Goal: Task Accomplishment & Management: Use online tool/utility

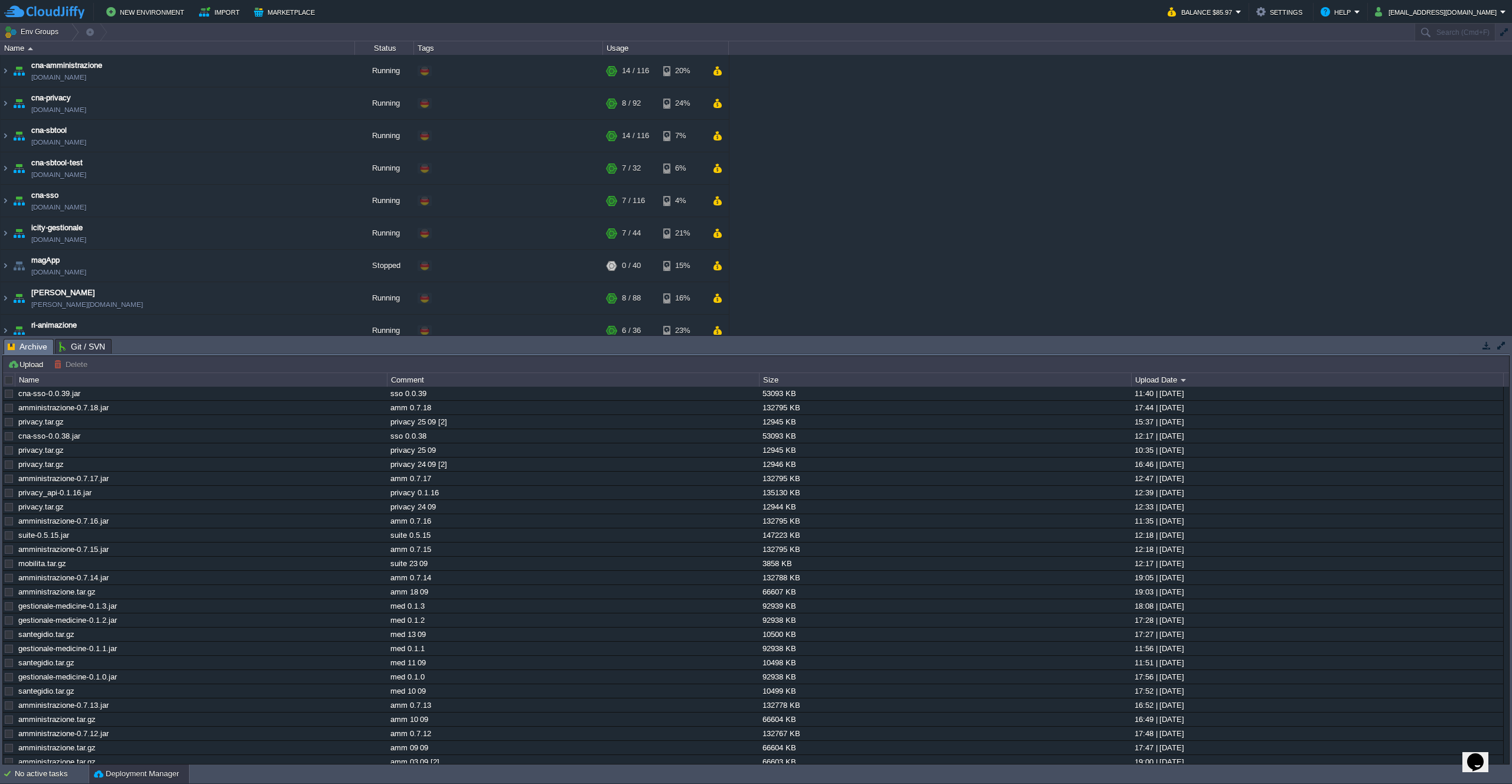
click at [40, 365] on button "Upload" at bounding box center [27, 364] width 39 height 10
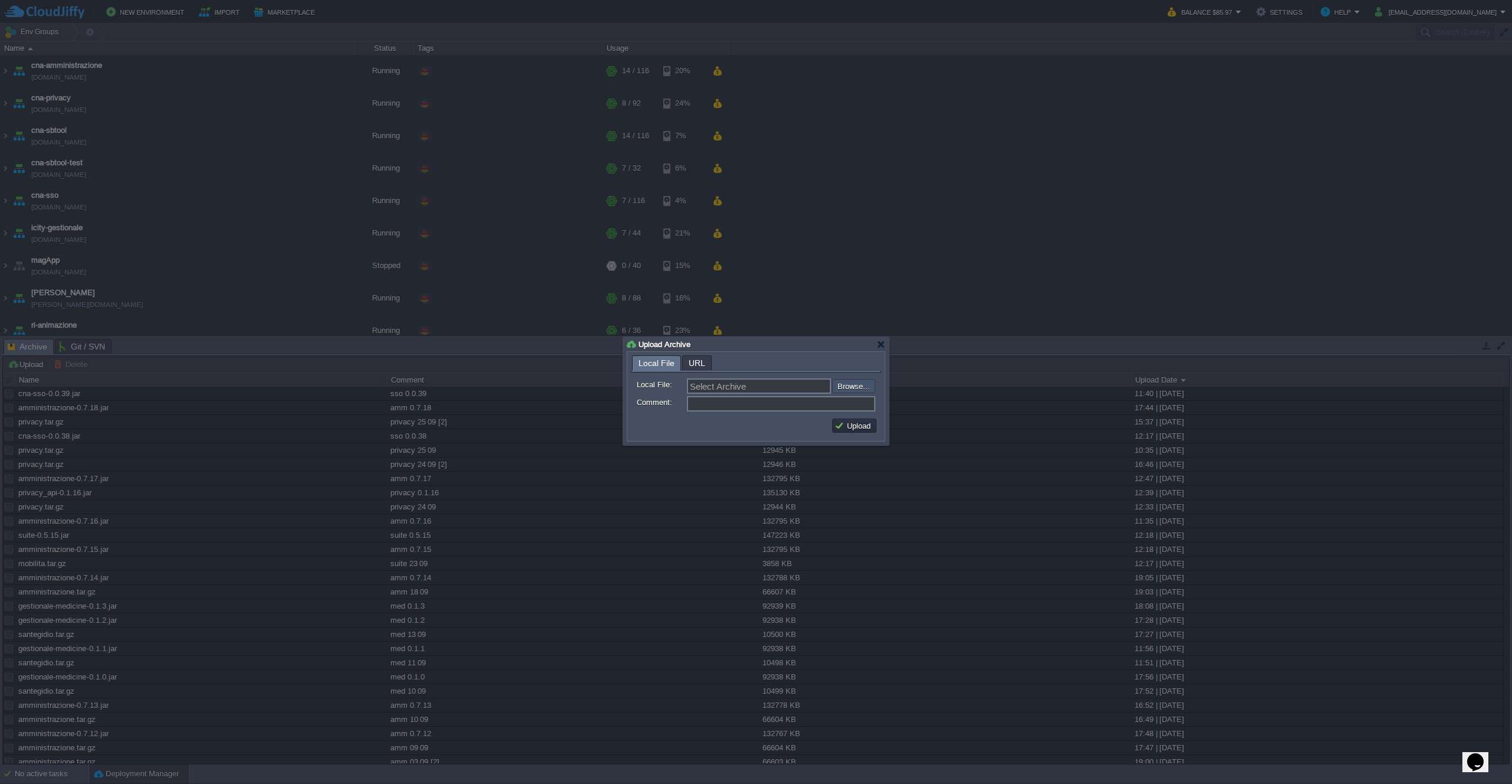
click at [860, 381] on input "file" at bounding box center [800, 386] width 149 height 14
type input "C:\fakepath\privacy.tar.gz"
type input "privacy.tar.gz"
type input "privacy 03 10"
click at [844, 429] on button "Upload" at bounding box center [854, 425] width 40 height 10
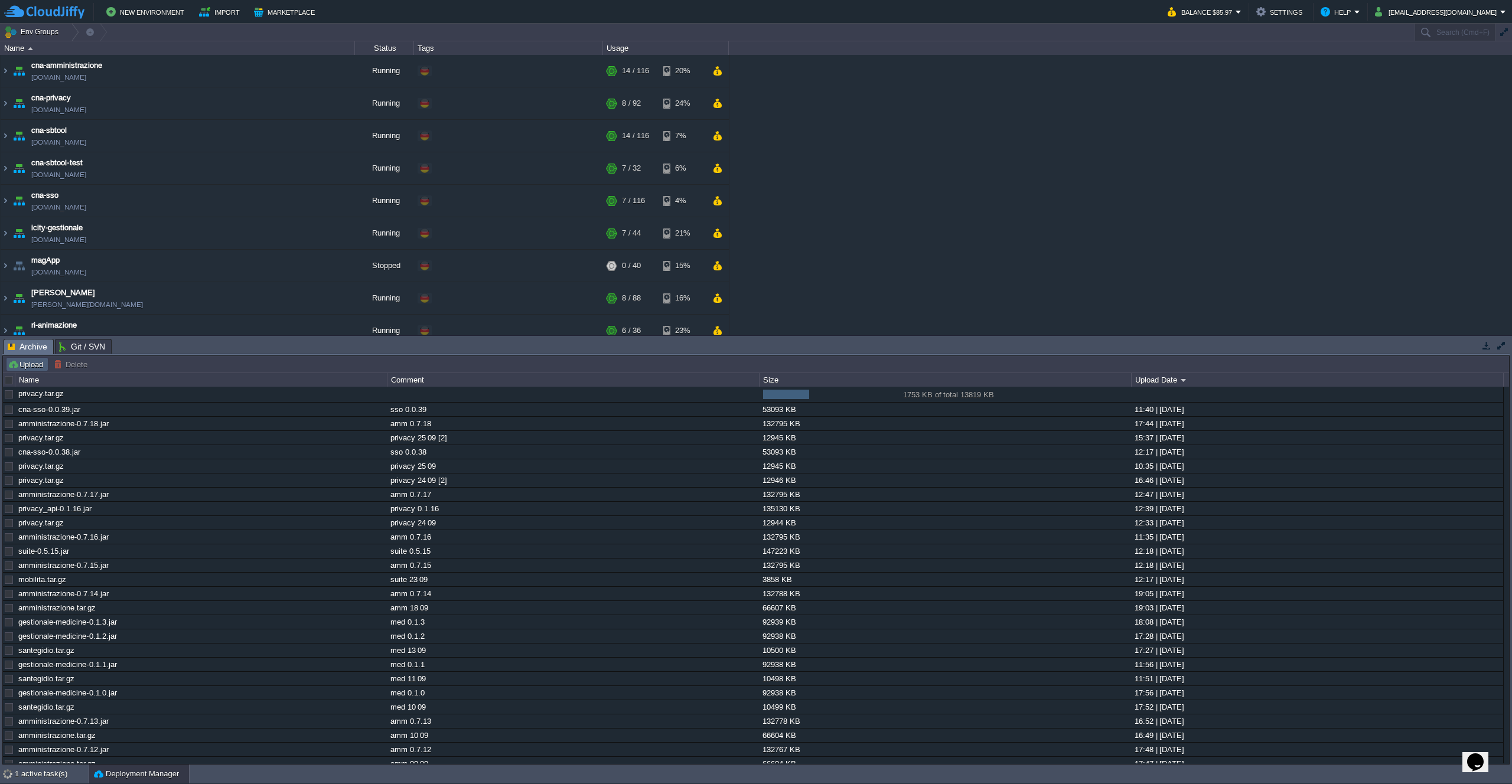
click at [18, 372] on td "Upload" at bounding box center [27, 364] width 42 height 14
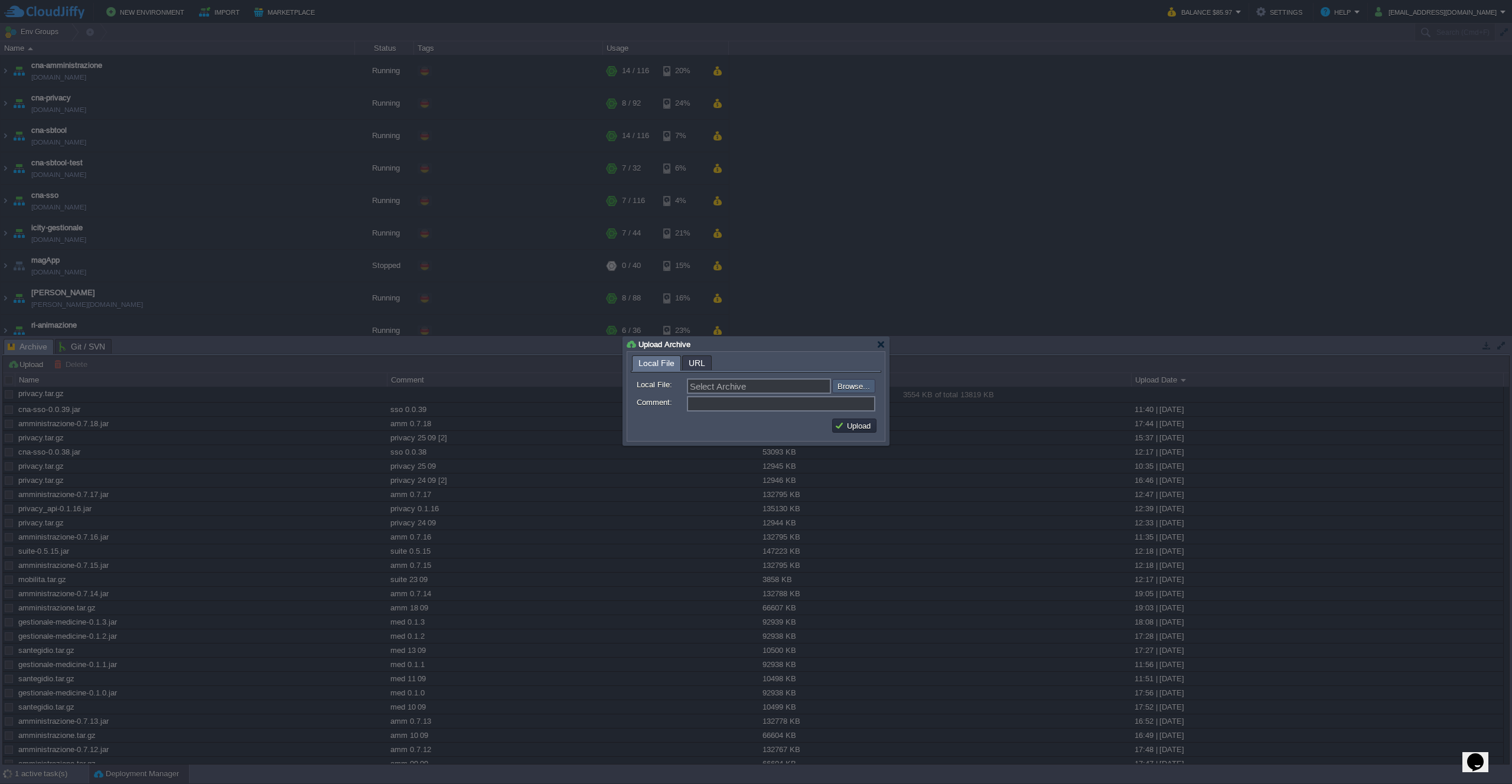
click at [845, 387] on input "file" at bounding box center [800, 386] width 149 height 14
type input "C:\fakepath\privacy_api-0.1.17.jar"
type input "privacy_api-0.1.17.jar"
type input "privacy 0.1.17"
click at [859, 427] on button "Upload" at bounding box center [854, 425] width 40 height 10
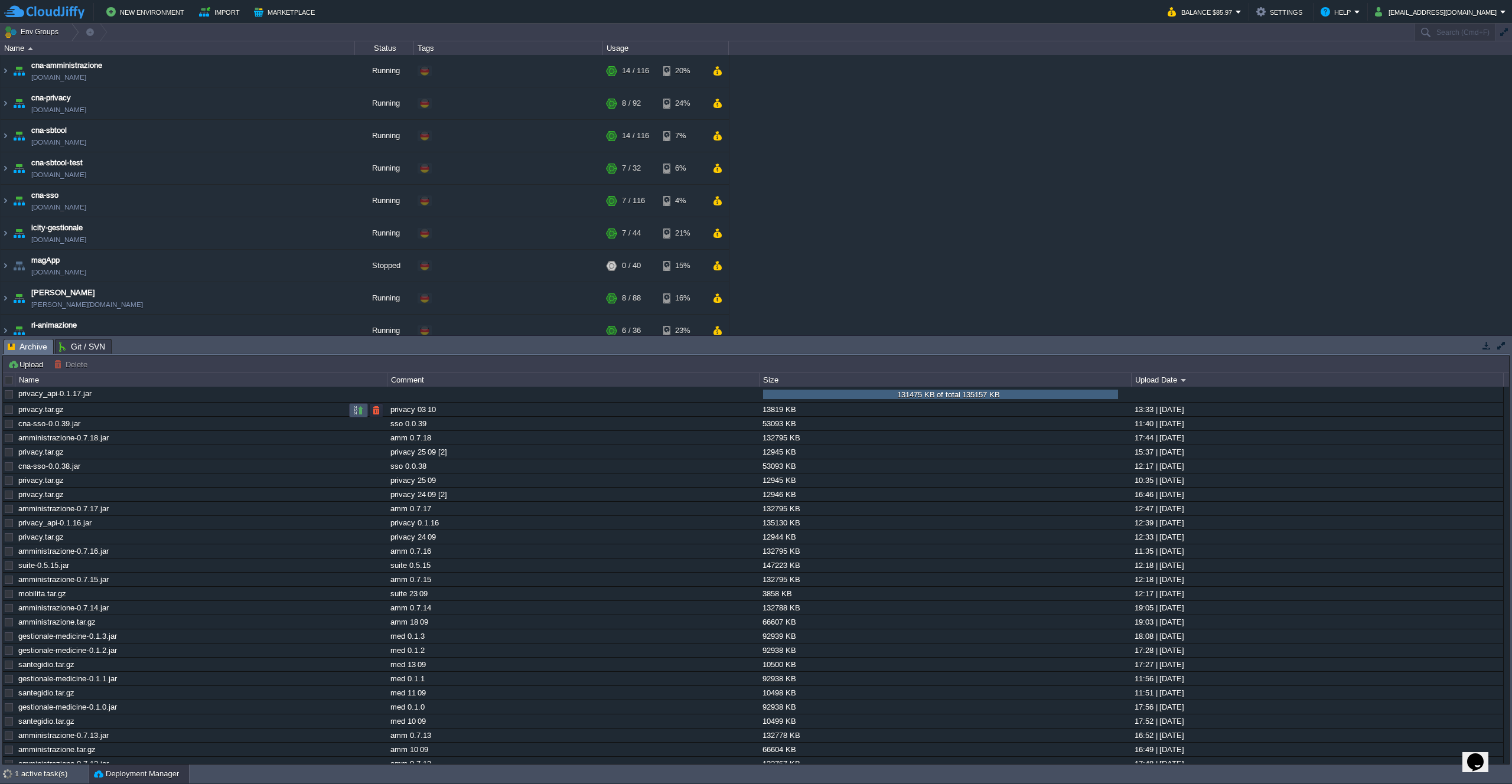
click at [356, 412] on button "button" at bounding box center [358, 410] width 10 height 10
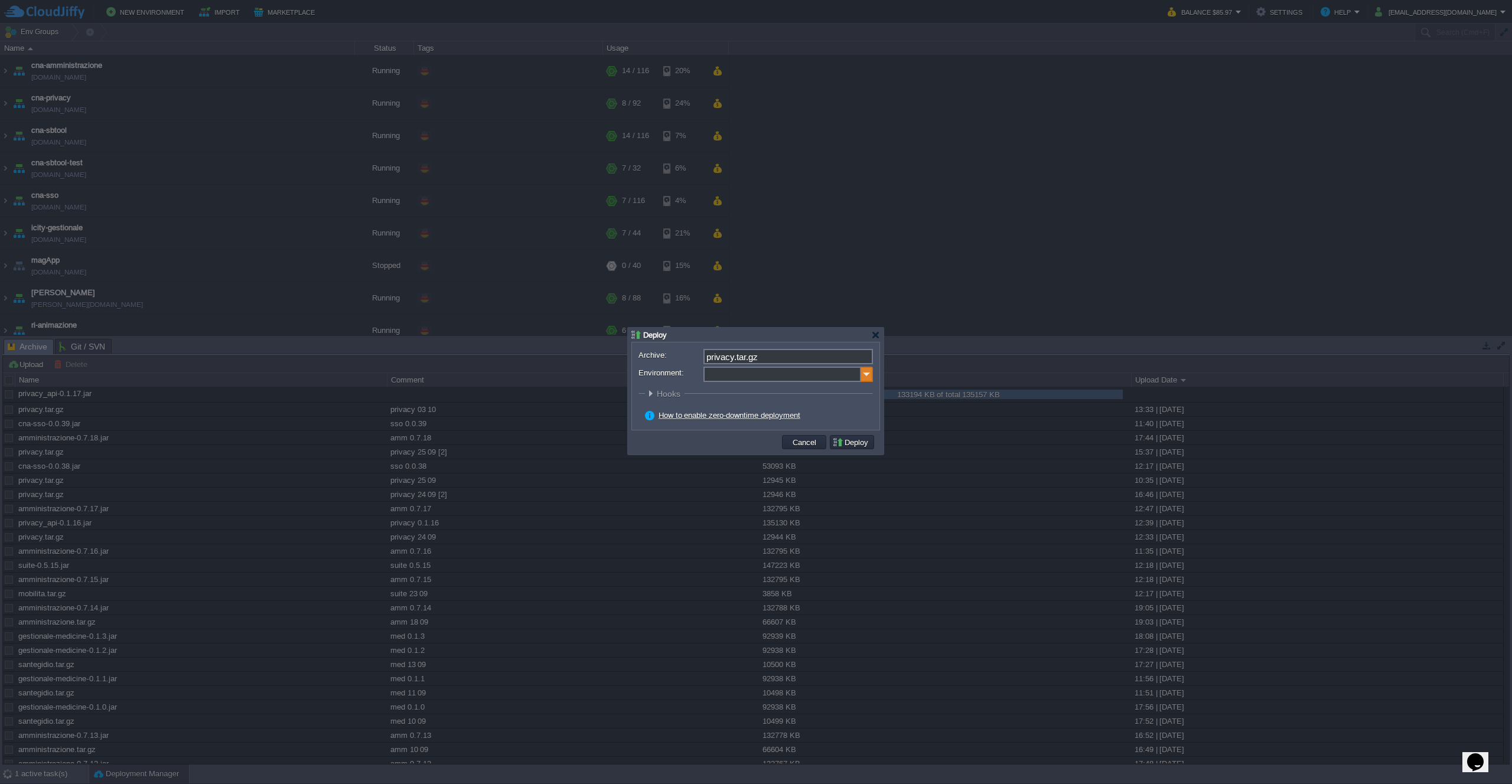
click at [862, 374] on img at bounding box center [866, 374] width 12 height 15
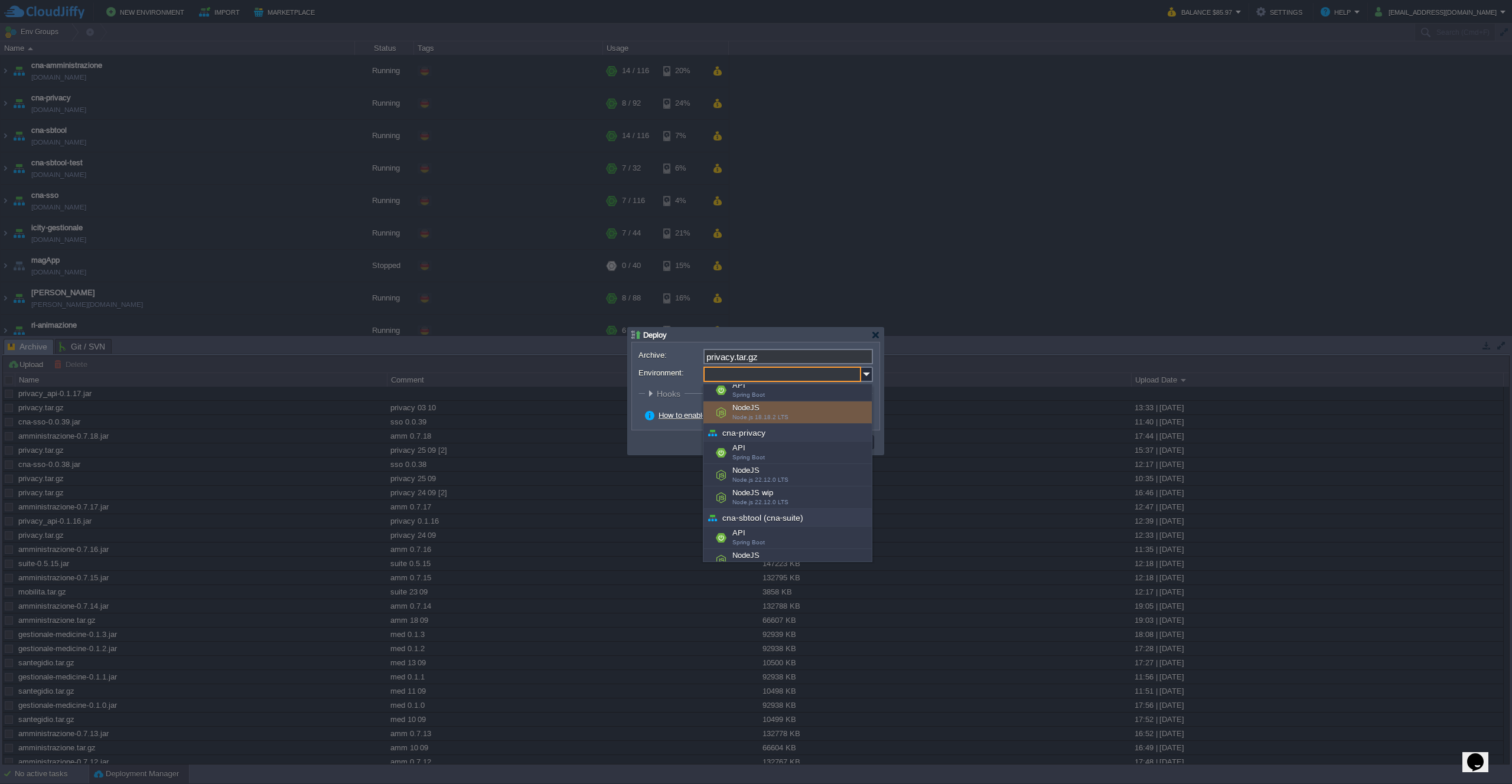
scroll to position [26, 0]
click at [795, 475] on div "NodeJS Node.js 22.12.0 LTS" at bounding box center [787, 472] width 168 height 22
type input "NodeJS (cna-privacy)"
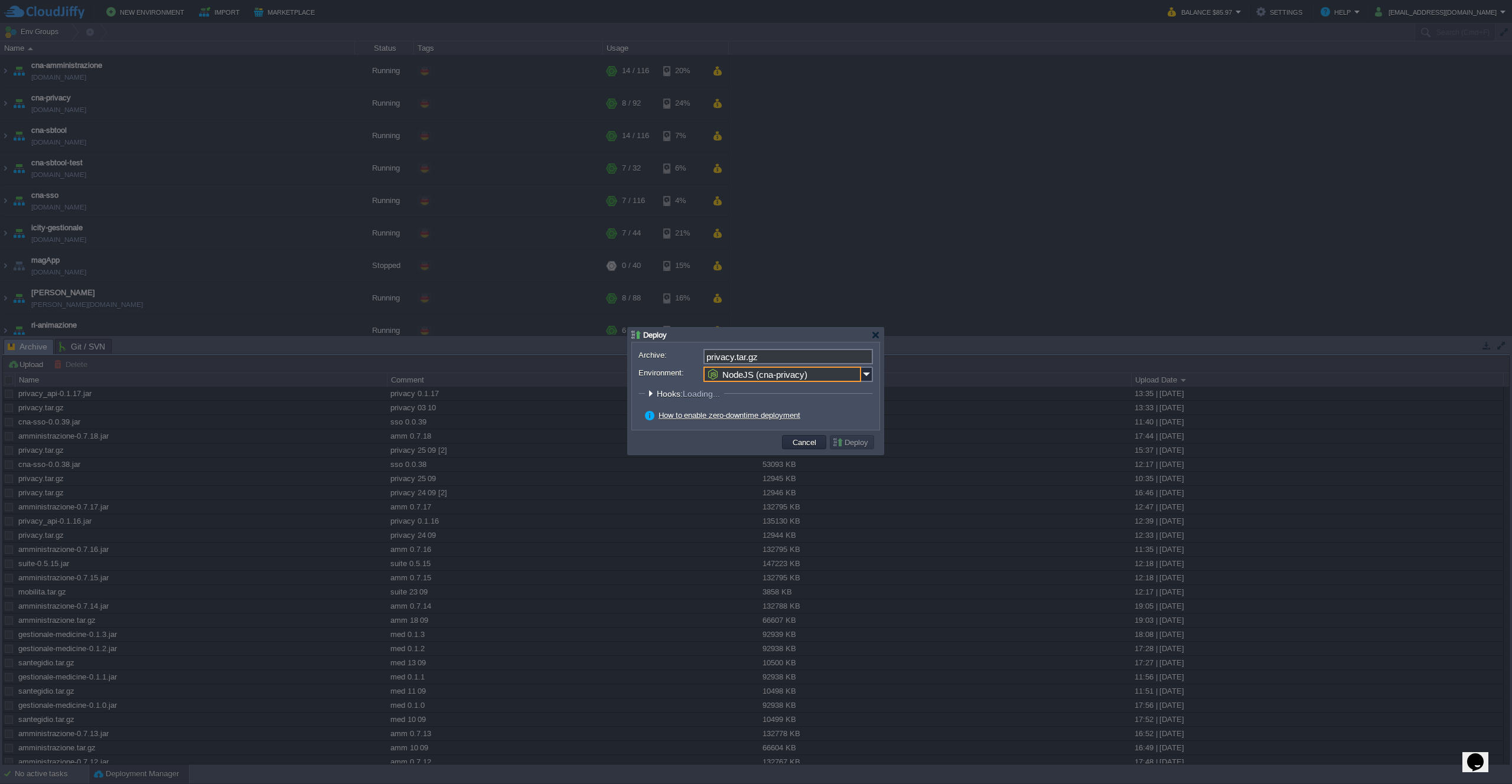
click at [854, 445] on button "Deploy" at bounding box center [852, 442] width 40 height 10
click at [850, 443] on button "Deploy" at bounding box center [852, 442] width 40 height 10
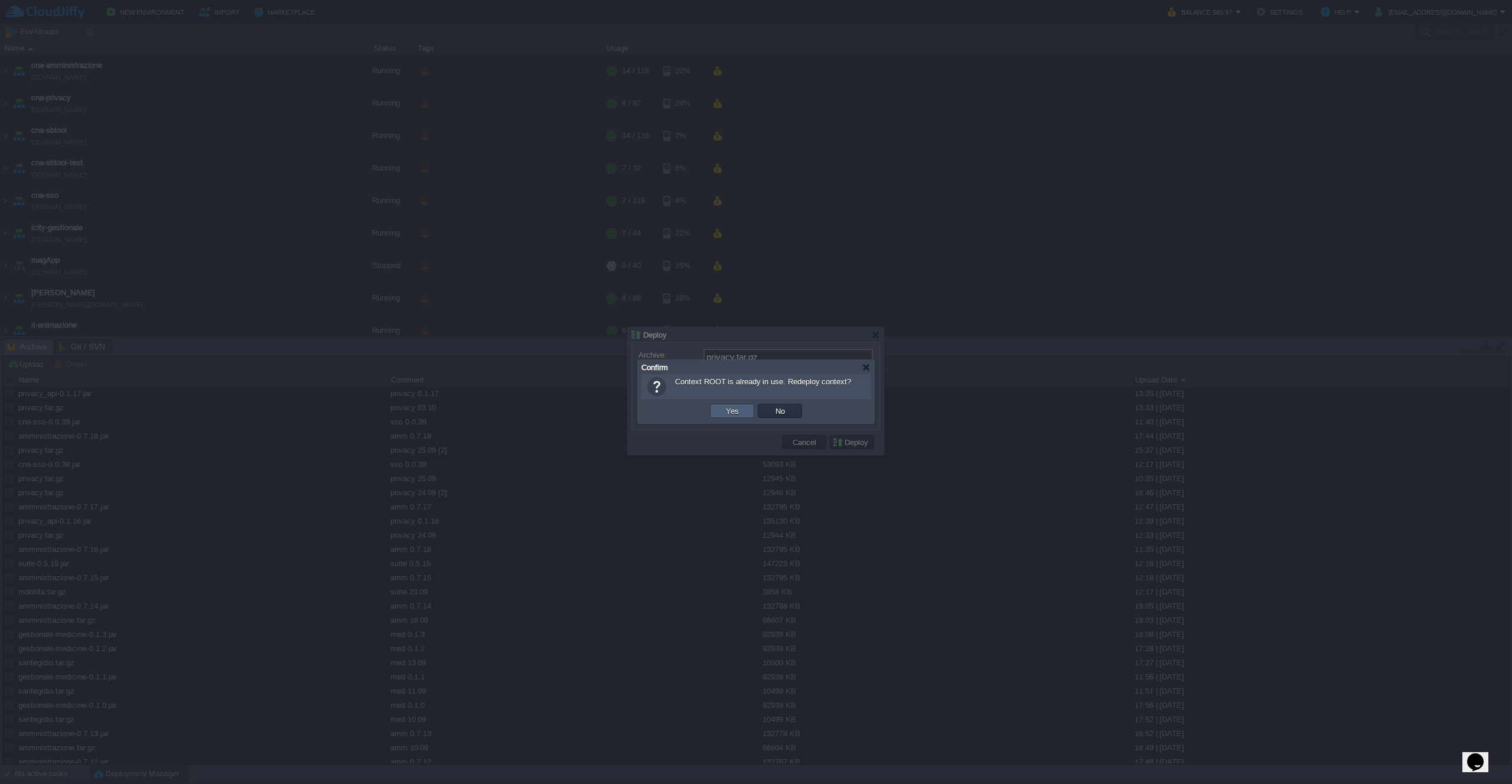
click at [740, 412] on button "Yes" at bounding box center [732, 410] width 20 height 10
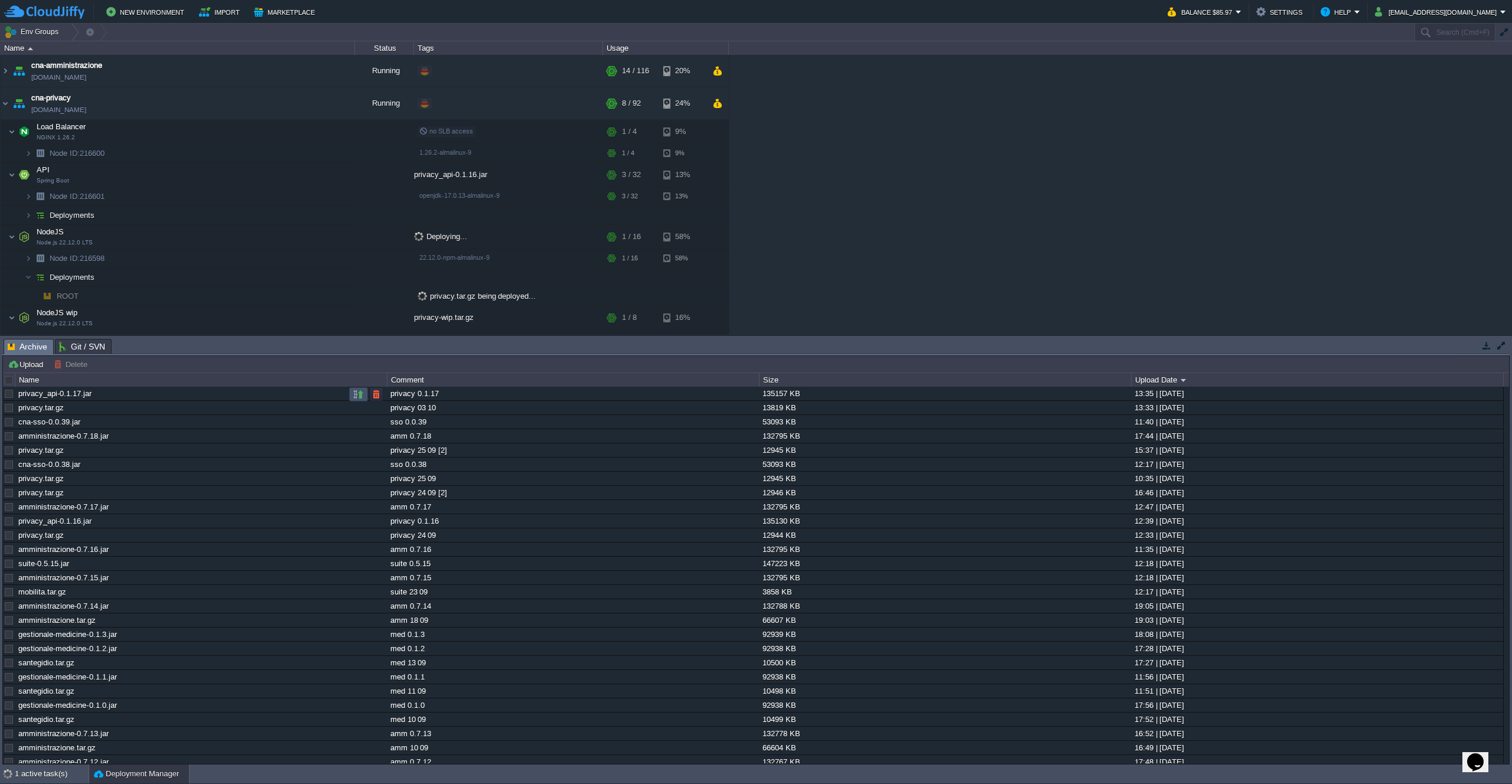
click at [362, 394] on button "button" at bounding box center [358, 394] width 10 height 10
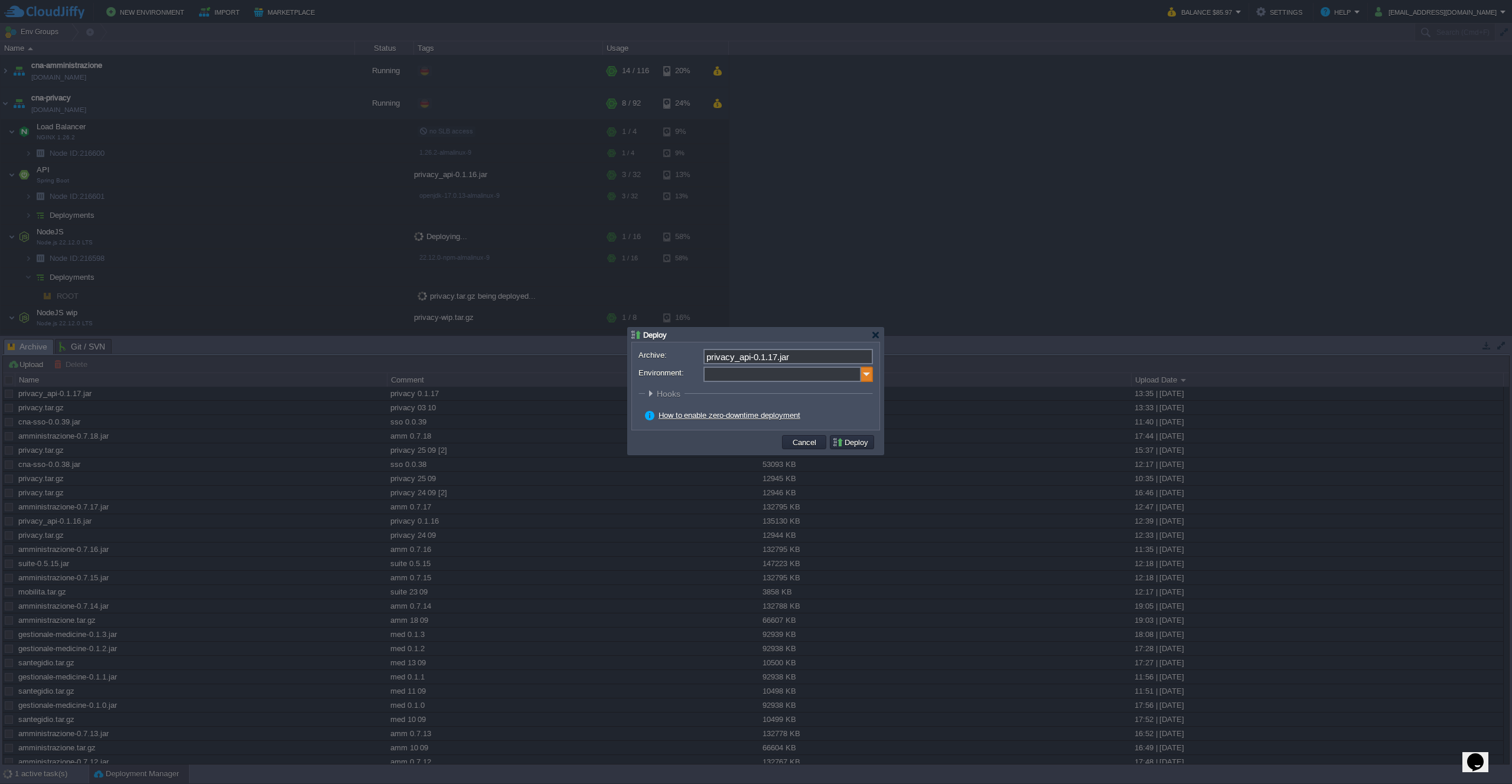
click at [863, 372] on img at bounding box center [866, 374] width 12 height 15
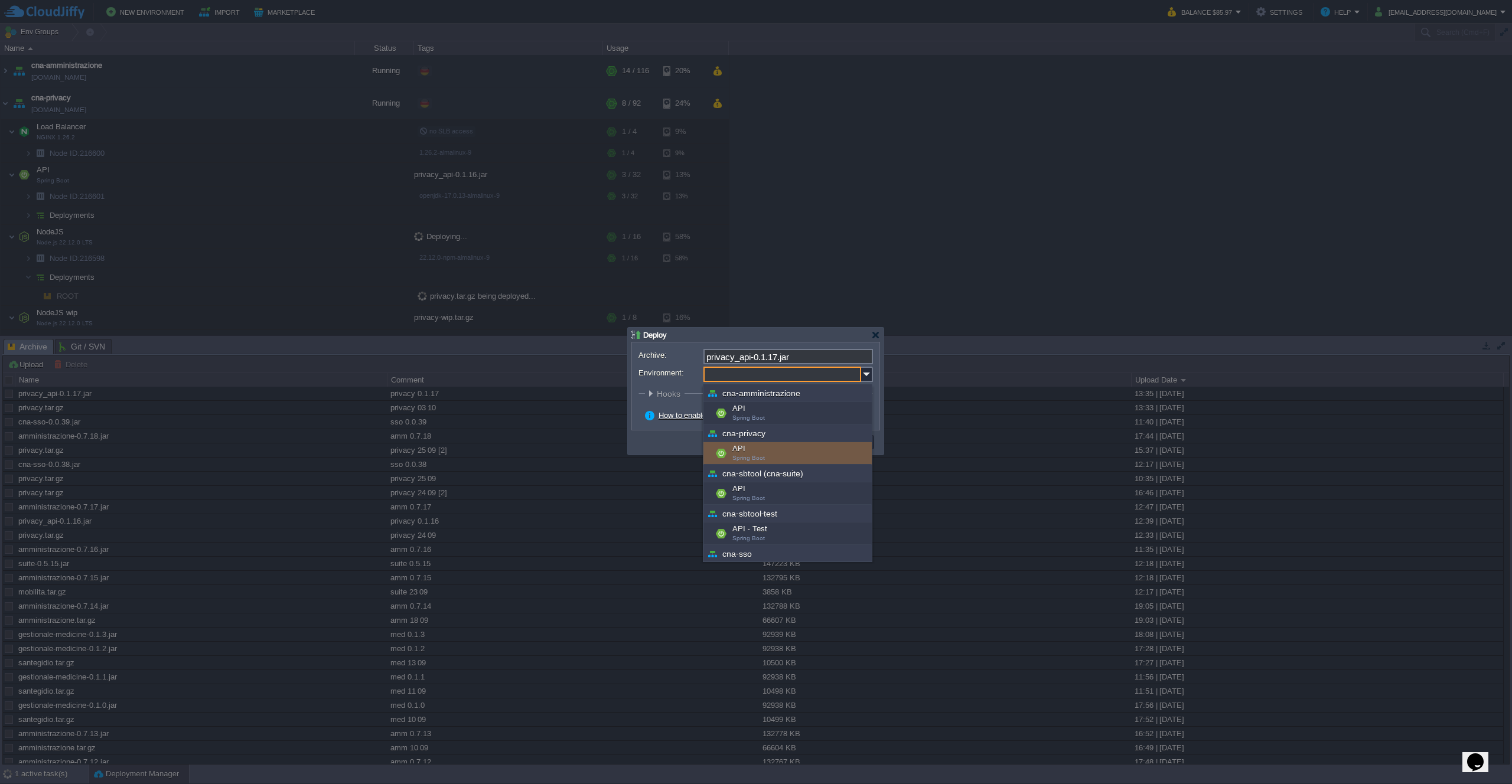
click at [783, 449] on div "API Spring Boot" at bounding box center [787, 453] width 168 height 22
type input "API (cna-privacy)"
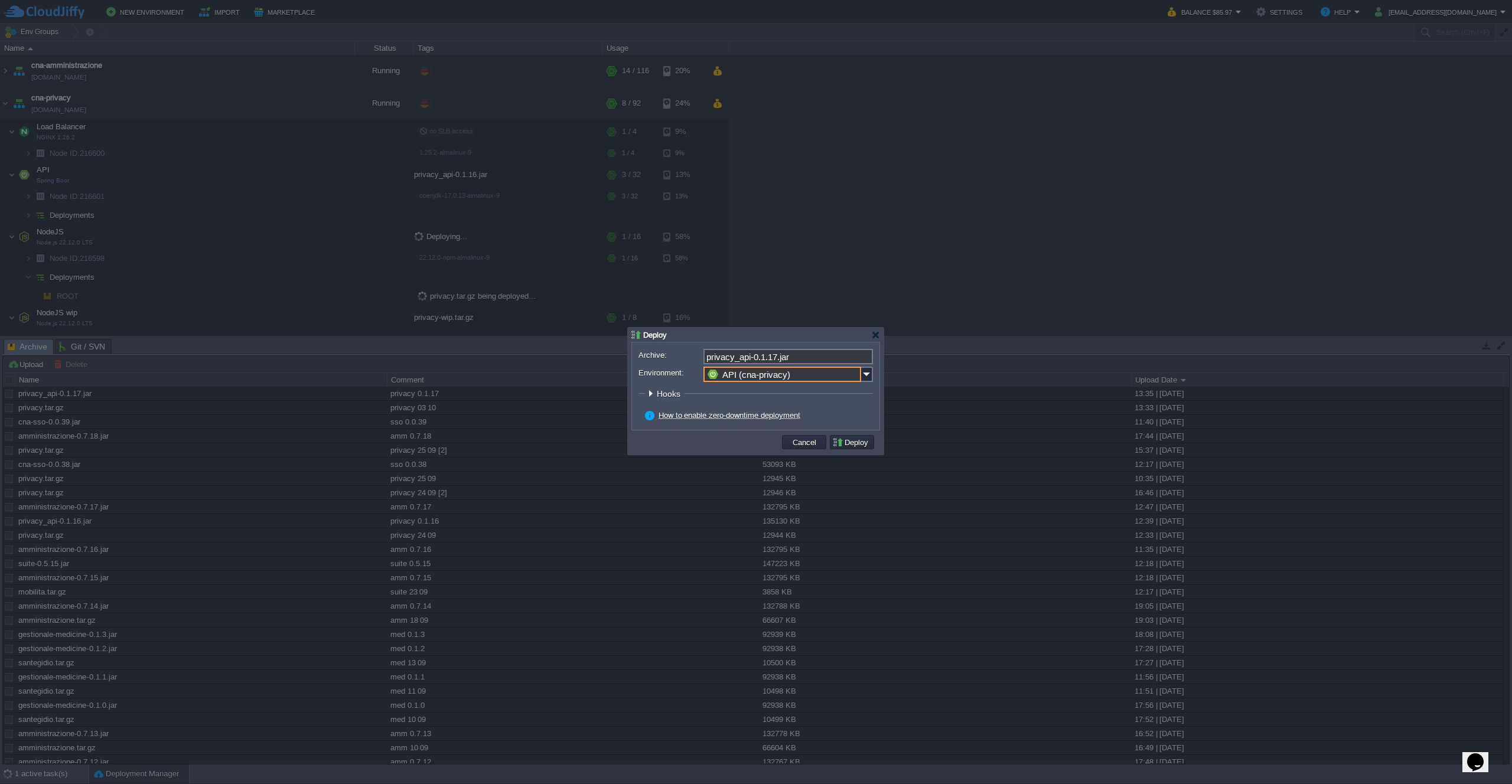
click at [855, 445] on button "Deploy" at bounding box center [852, 442] width 40 height 10
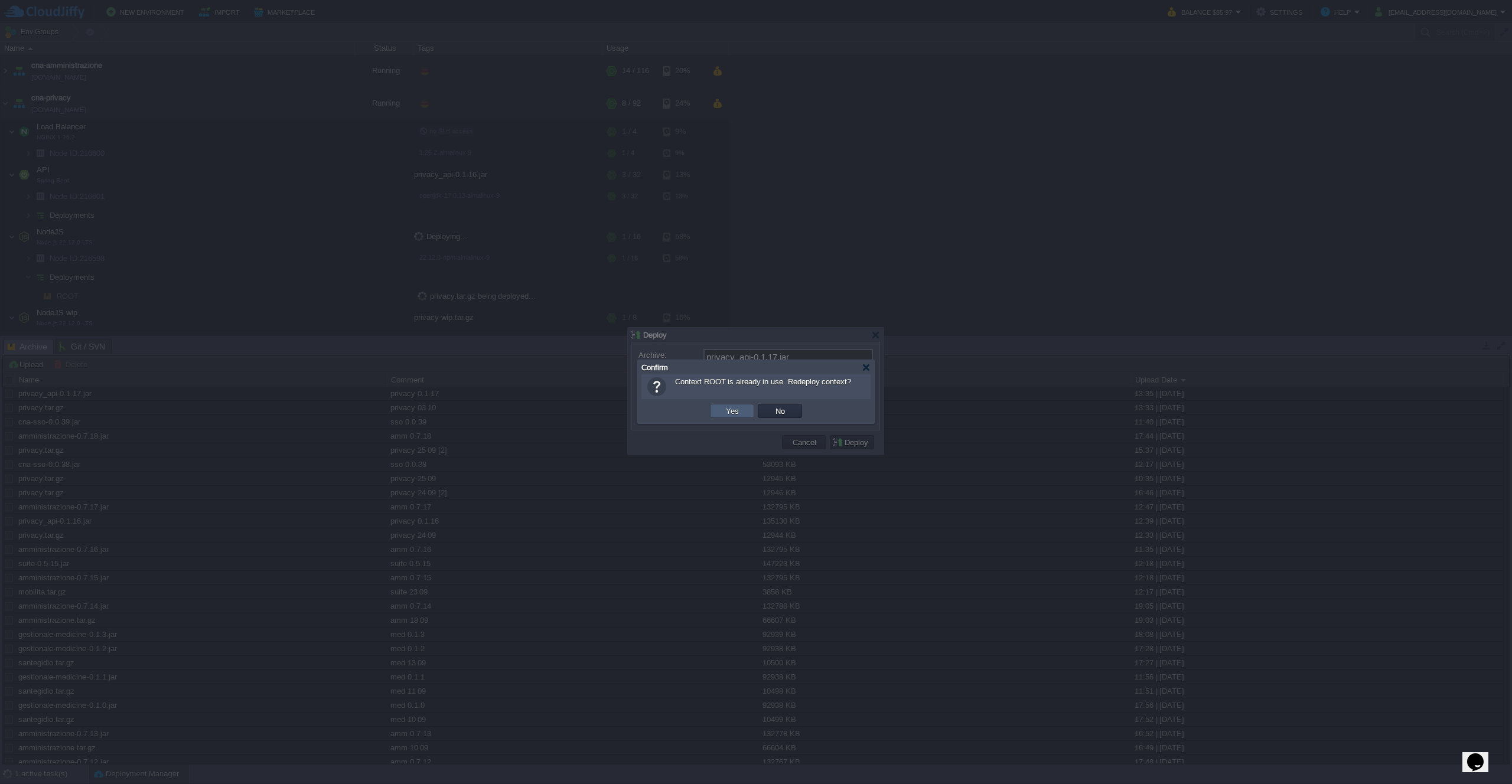
click at [723, 414] on button "Yes" at bounding box center [732, 410] width 20 height 10
